Goal: Task Accomplishment & Management: Manage account settings

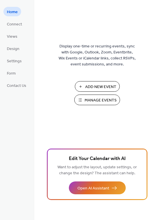
click at [114, 102] on span "Manage Events" at bounding box center [101, 101] width 32 height 6
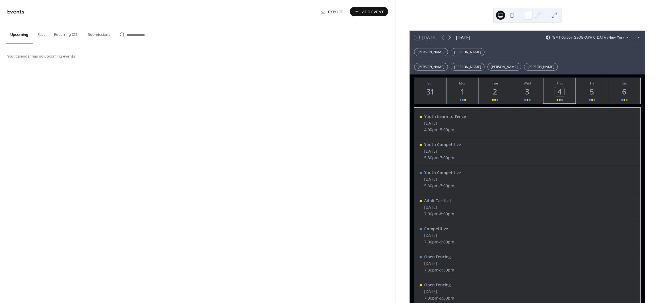
click at [75, 31] on button "Recurring (23)" at bounding box center [66, 33] width 34 height 20
